Goal: Information Seeking & Learning: Check status

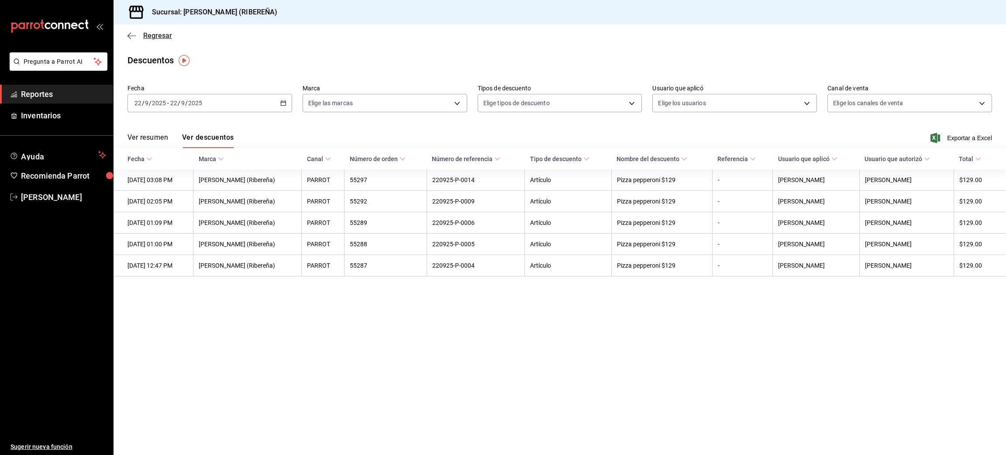
click at [129, 34] on icon "button" at bounding box center [132, 36] width 9 height 8
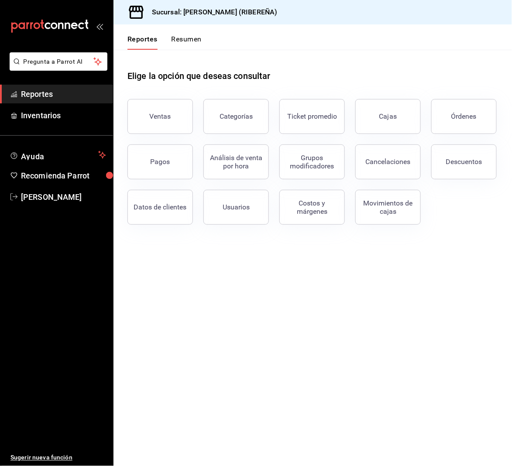
click at [294, 268] on main "Elige la opción que deseas consultar Ventas Categorías Ticket promedio Cajas Ór…" at bounding box center [313, 258] width 399 height 417
click at [135, 121] on button "Ventas" at bounding box center [161, 116] width 66 height 35
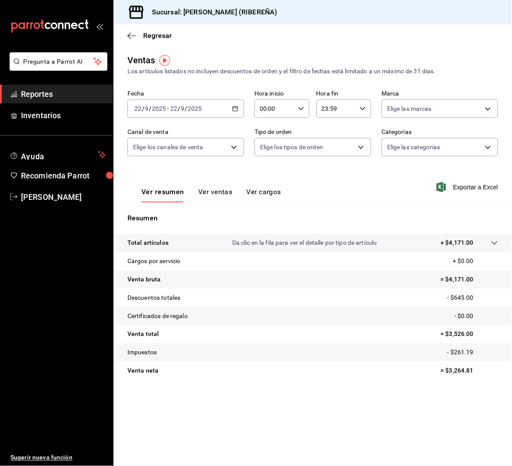
click at [226, 192] on button "Ver ventas" at bounding box center [215, 195] width 34 height 15
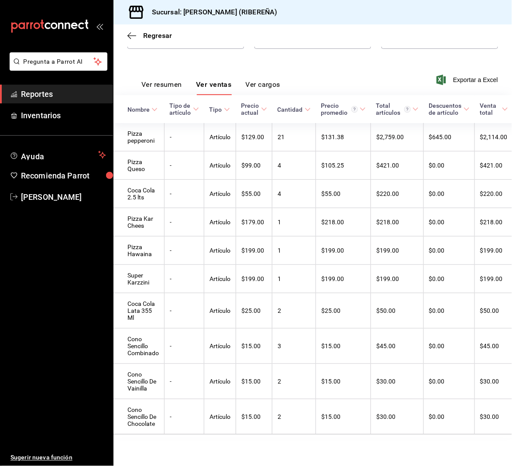
scroll to position [127, 0]
click at [159, 80] on button "Ver resumen" at bounding box center [161, 87] width 41 height 15
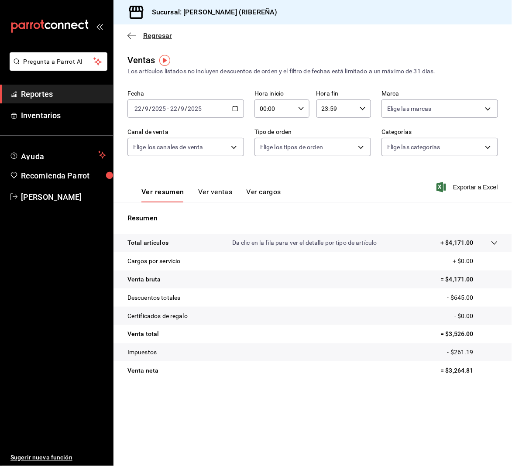
click at [130, 36] on icon "button" at bounding box center [132, 36] width 9 height 8
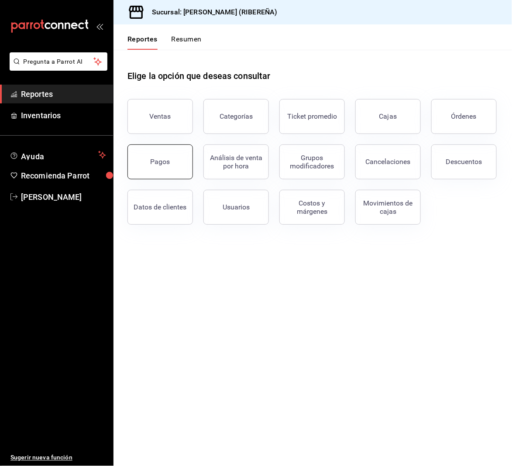
click at [141, 159] on button "Pagos" at bounding box center [161, 162] width 66 height 35
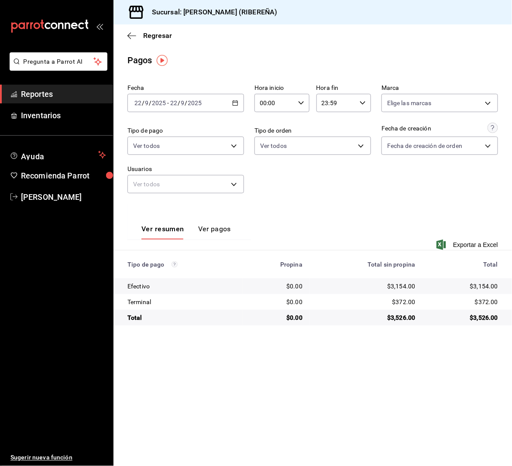
click at [427, 186] on div "Fecha 2025-09-22 22 / 9 / 2025 - 2025-09-22 22 / 9 / 2025 Hora inicio 00:00 Hor…" at bounding box center [313, 142] width 371 height 123
click at [127, 35] on div "Regresar" at bounding box center [313, 35] width 399 height 22
click at [135, 41] on div "Regresar" at bounding box center [313, 35] width 399 height 22
click at [129, 32] on icon "button" at bounding box center [132, 36] width 9 height 8
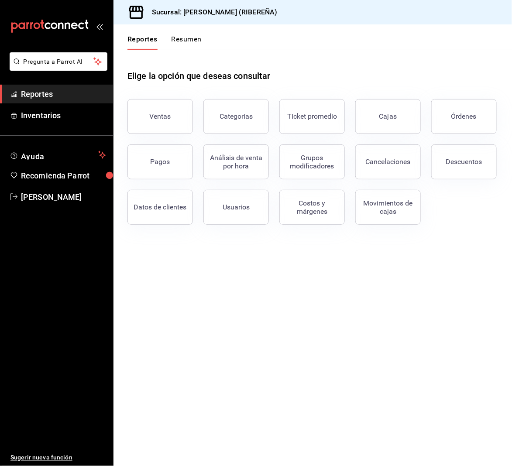
click at [300, 359] on main "Elige la opción que deseas consultar Ventas Categorías Ticket promedio Cajas Ór…" at bounding box center [313, 258] width 399 height 417
click at [162, 110] on button "Ventas" at bounding box center [161, 116] width 66 height 35
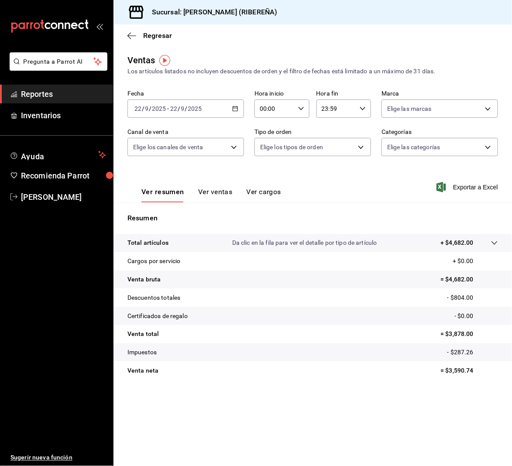
click at [210, 172] on div "Ver resumen Ver ventas Ver cargos Exportar a Excel" at bounding box center [313, 185] width 399 height 36
click at [215, 188] on button "Ver ventas" at bounding box center [215, 195] width 34 height 15
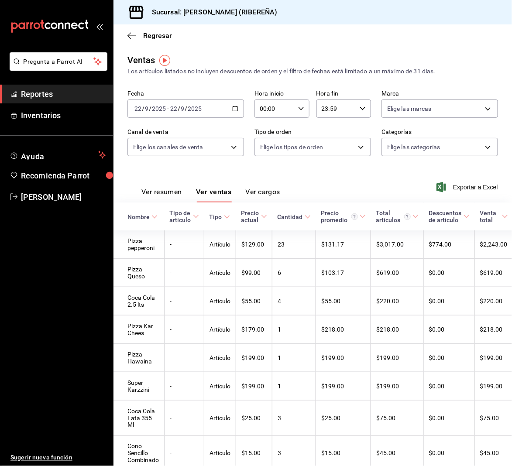
click at [153, 191] on button "Ver resumen" at bounding box center [161, 195] width 41 height 15
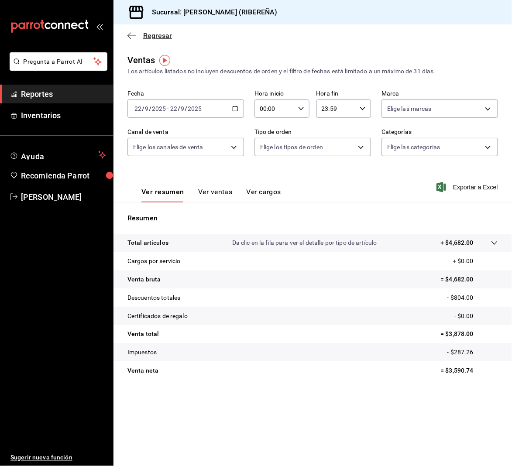
click at [130, 35] on icon "button" at bounding box center [132, 35] width 9 height 0
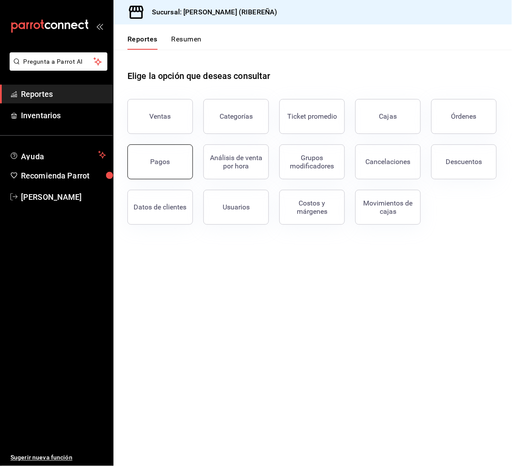
click at [164, 149] on button "Pagos" at bounding box center [161, 162] width 66 height 35
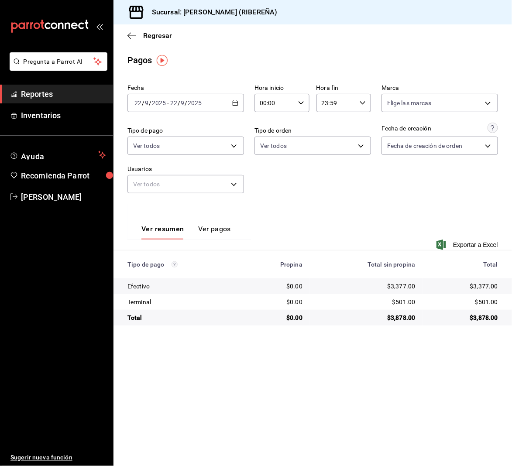
click at [373, 48] on main "Regresar Pagos Fecha 2025-09-22 22 / 9 / 2025 - 2025-09-22 22 / 9 / 2025 Hora i…" at bounding box center [313, 245] width 399 height 442
click at [363, 56] on div "Pagos" at bounding box center [313, 60] width 399 height 13
click at [349, 394] on main "Regresar Pagos Fecha 2025-09-22 22 / 9 / 2025 - 2025-09-22 22 / 9 / 2025 Hora i…" at bounding box center [313, 245] width 399 height 442
click at [128, 37] on icon "button" at bounding box center [132, 36] width 9 height 8
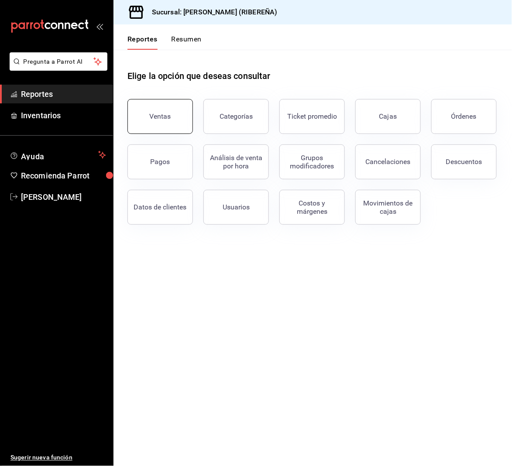
click at [170, 124] on button "Ventas" at bounding box center [161, 116] width 66 height 35
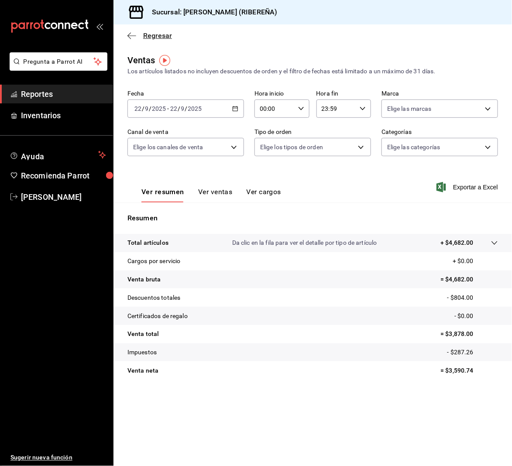
click at [131, 35] on icon "button" at bounding box center [132, 36] width 9 height 8
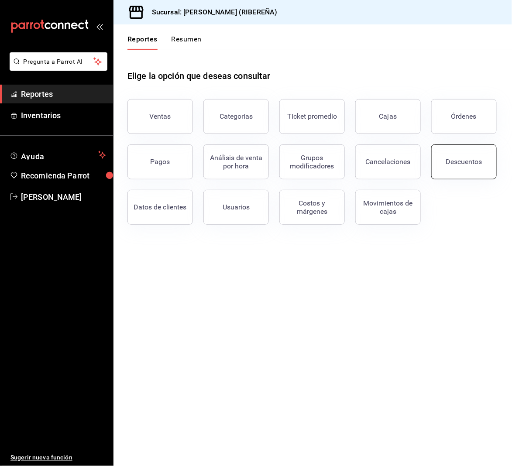
click at [466, 173] on button "Descuentos" at bounding box center [464, 162] width 66 height 35
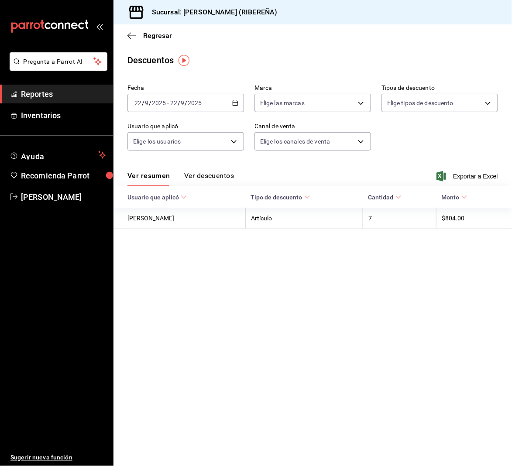
click at [213, 176] on button "Ver descuentos" at bounding box center [209, 179] width 50 height 15
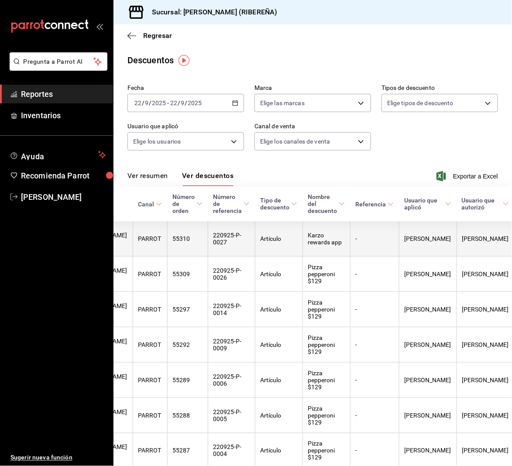
scroll to position [0, 85]
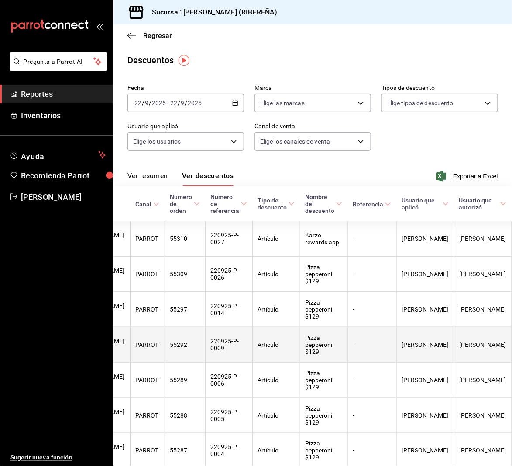
click at [376, 363] on th "-" at bounding box center [372, 345] width 49 height 35
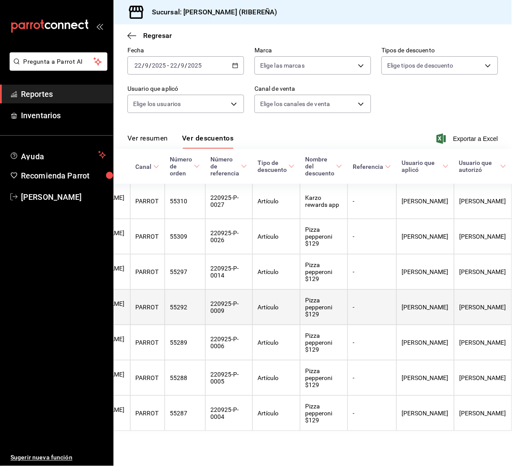
scroll to position [108, 0]
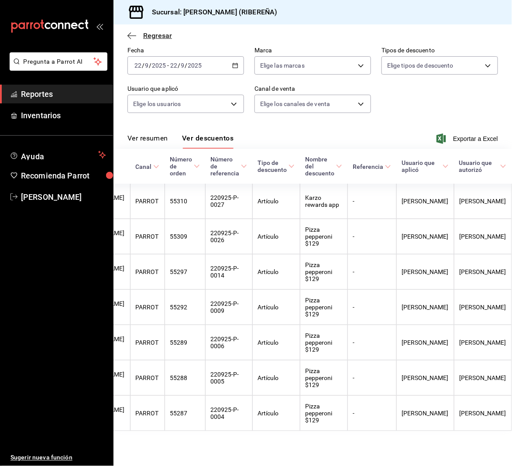
click at [132, 39] on span "Regresar" at bounding box center [150, 35] width 45 height 8
